Goal: Find specific page/section: Find specific page/section

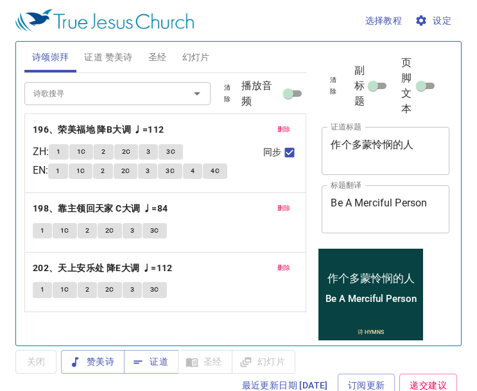
click at [283, 124] on span "删除" at bounding box center [283, 130] width 13 height 12
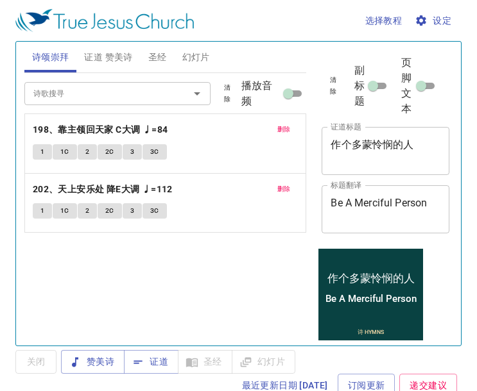
click at [283, 124] on span "删除" at bounding box center [283, 130] width 13 height 12
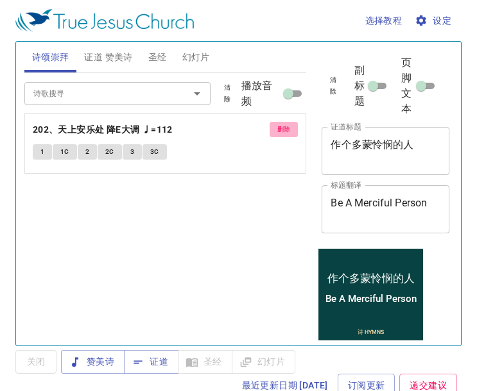
click at [283, 124] on span "删除" at bounding box center [283, 130] width 13 height 12
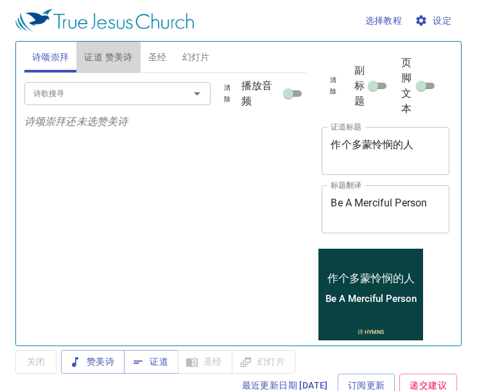
click at [102, 51] on span "证道 赞美诗" at bounding box center [108, 57] width 48 height 16
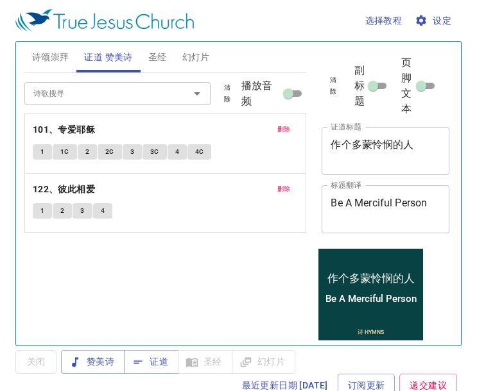
click at [282, 126] on span "删除" at bounding box center [283, 130] width 13 height 12
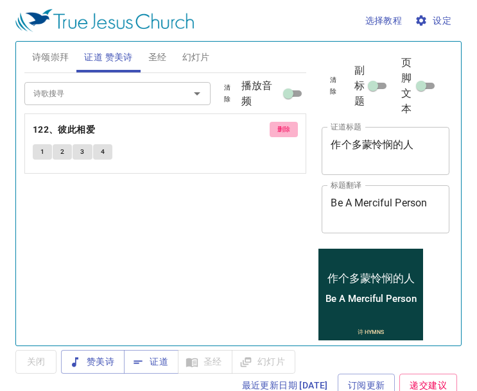
click at [282, 126] on span "删除" at bounding box center [283, 130] width 13 height 12
